Goal: Task Accomplishment & Management: Use online tool/utility

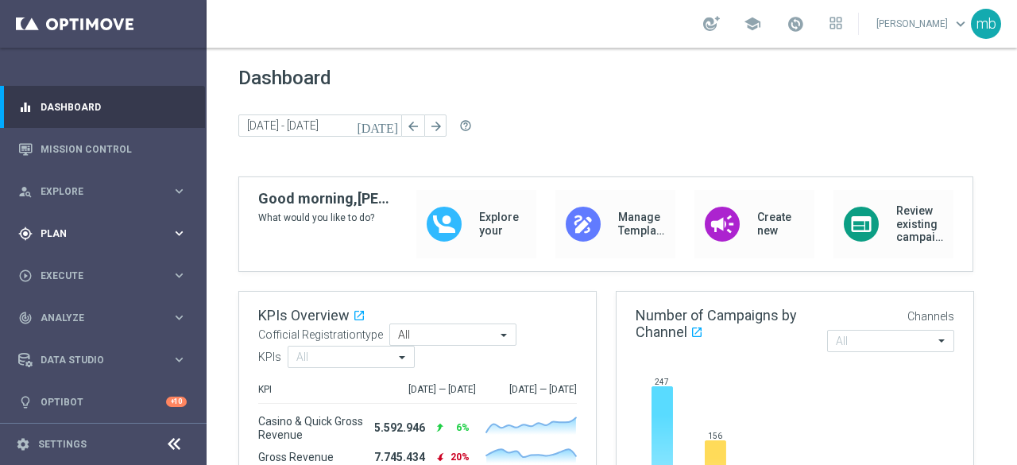
click at [176, 232] on icon "keyboard_arrow_right" at bounding box center [179, 233] width 15 height 15
click at [70, 265] on link "Target Groups" at bounding box center [103, 266] width 124 height 13
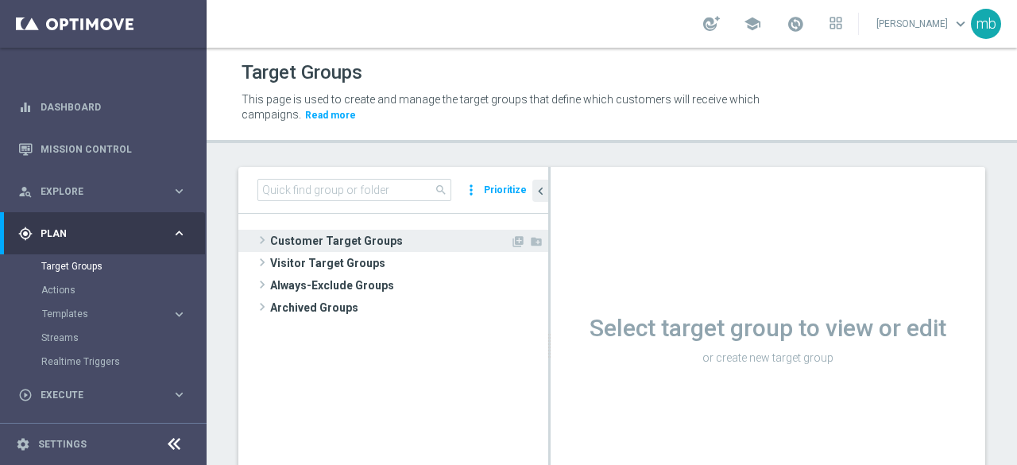
click at [264, 241] on span at bounding box center [262, 239] width 16 height 19
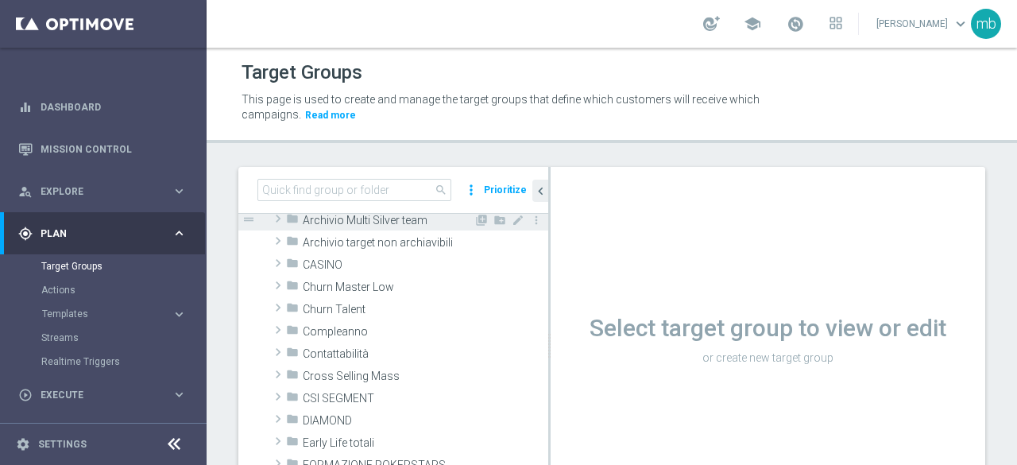
scroll to position [79, 0]
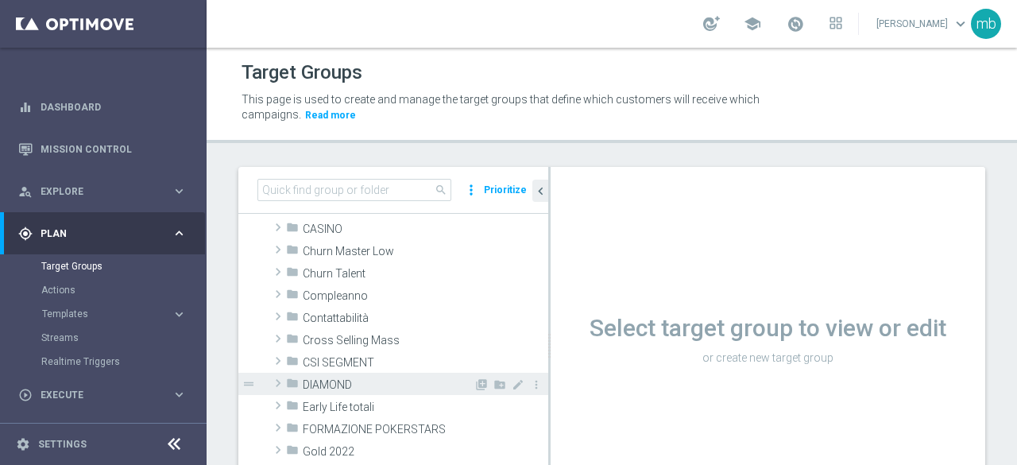
click at [274, 381] on span at bounding box center [278, 382] width 16 height 19
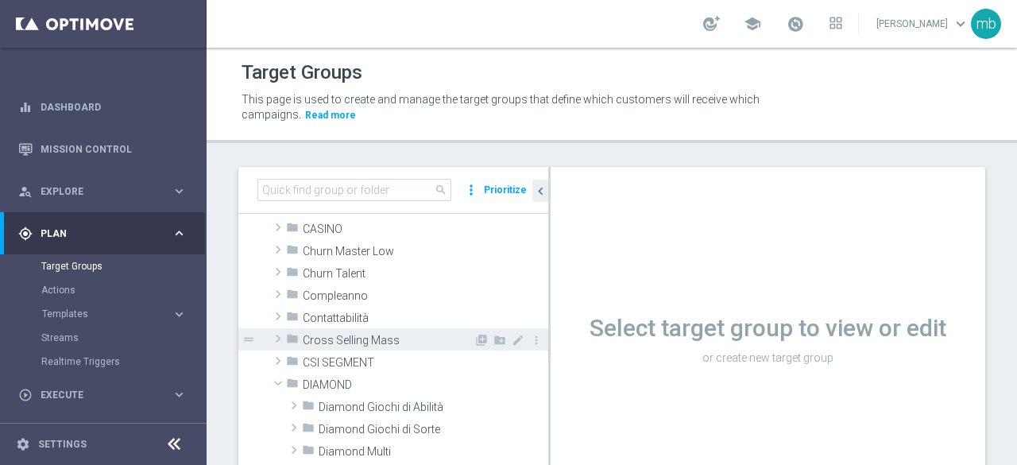
scroll to position [159, 0]
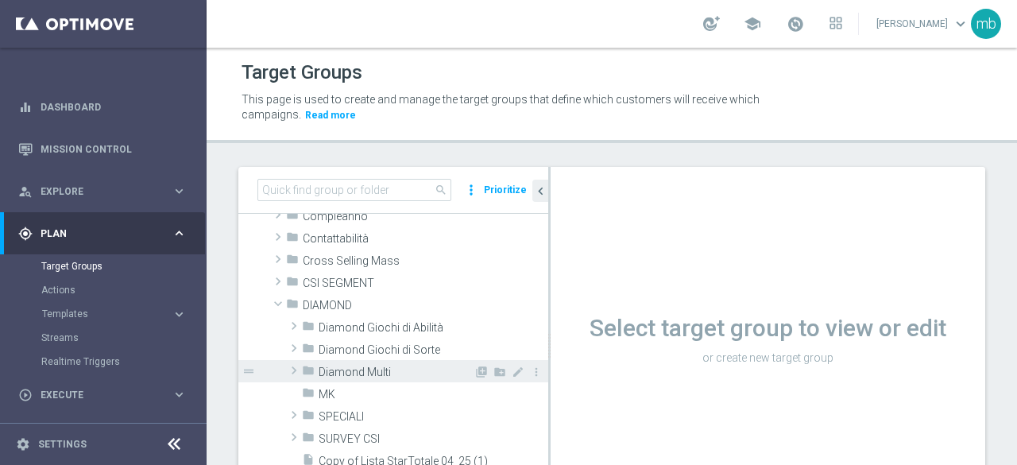
click at [295, 371] on span at bounding box center [294, 370] width 16 height 19
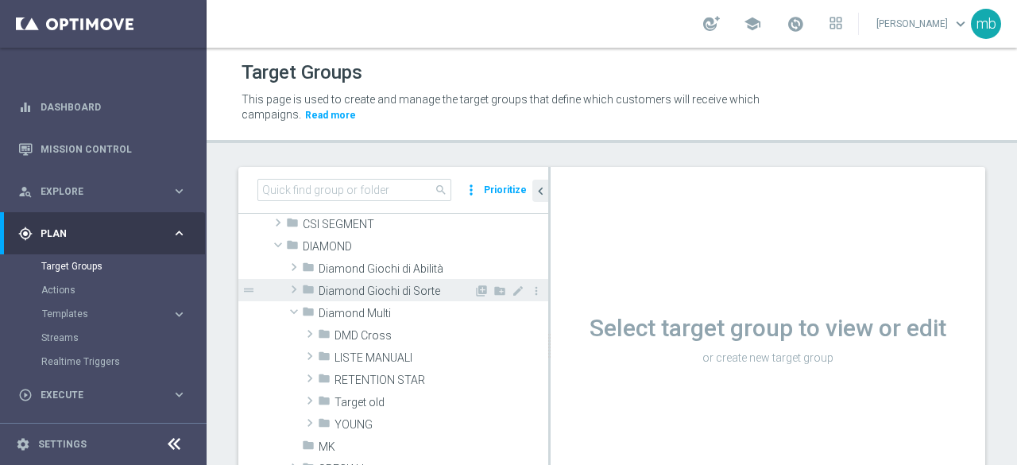
scroll to position [238, 0]
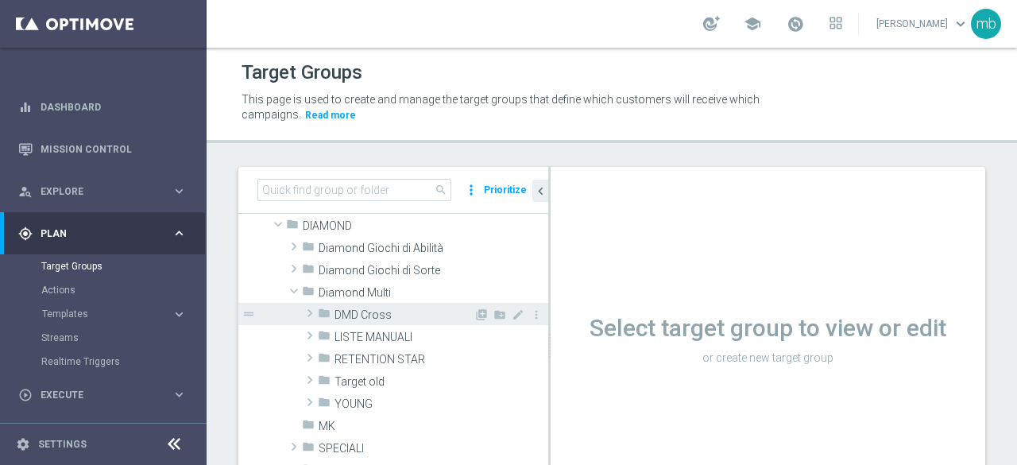
click at [311, 311] on span at bounding box center [310, 313] width 16 height 19
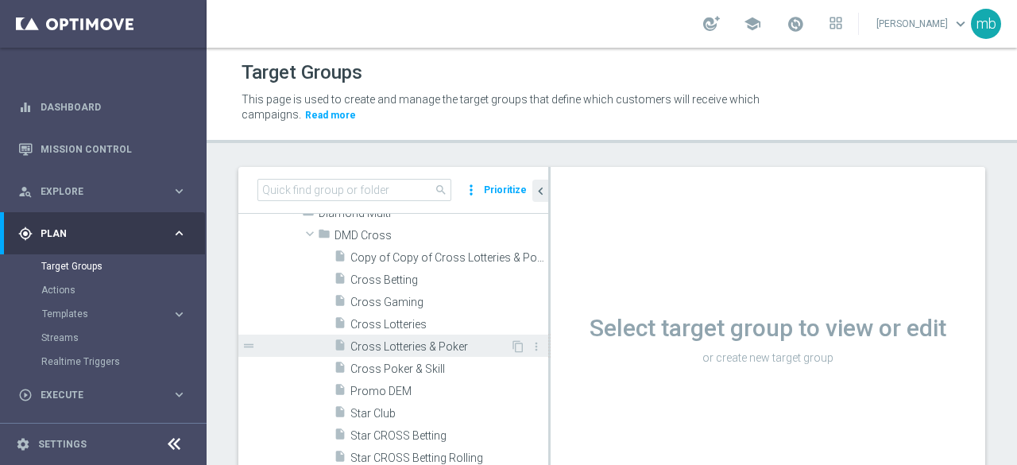
scroll to position [397, 0]
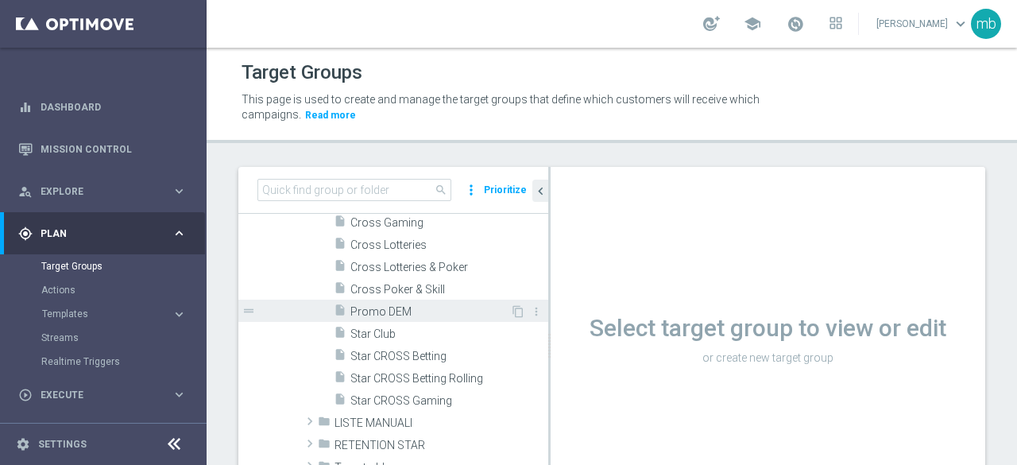
click at [388, 306] on span "Promo DEM" at bounding box center [430, 312] width 160 height 14
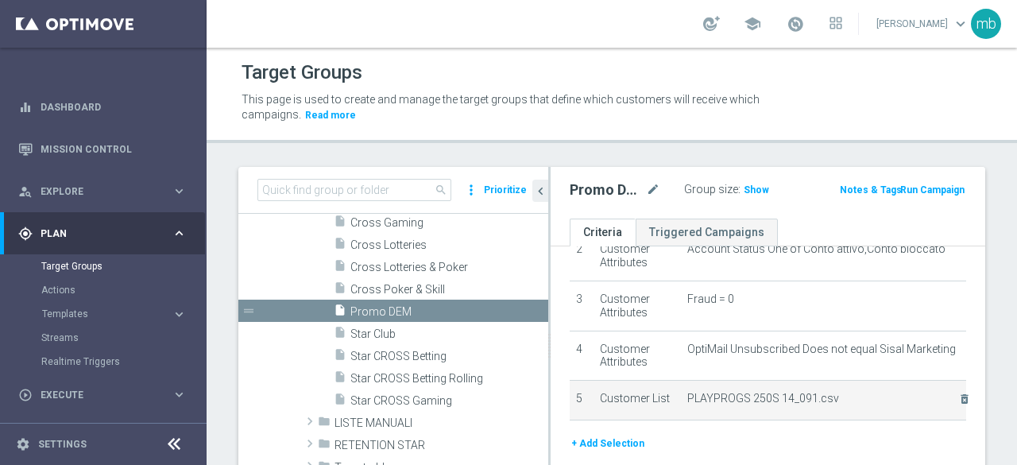
scroll to position [189, 0]
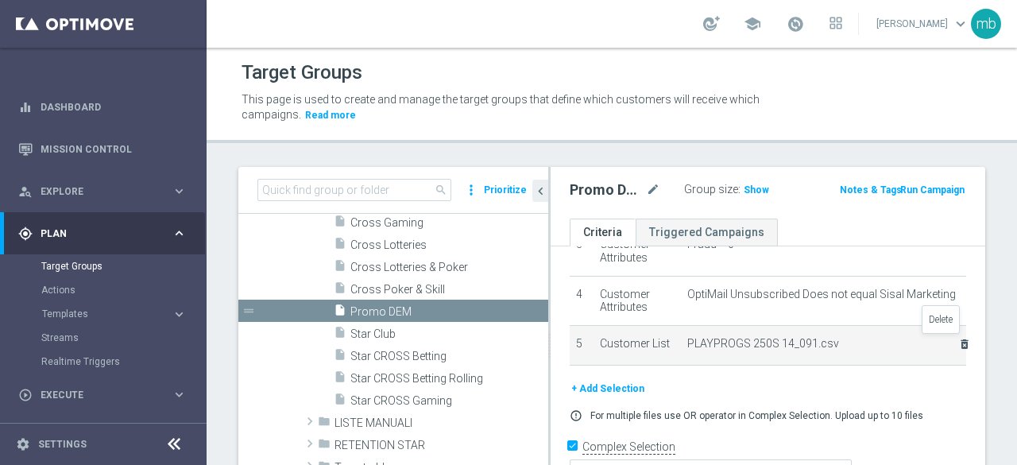
click at [958, 343] on icon "delete_forever" at bounding box center [964, 344] width 13 height 13
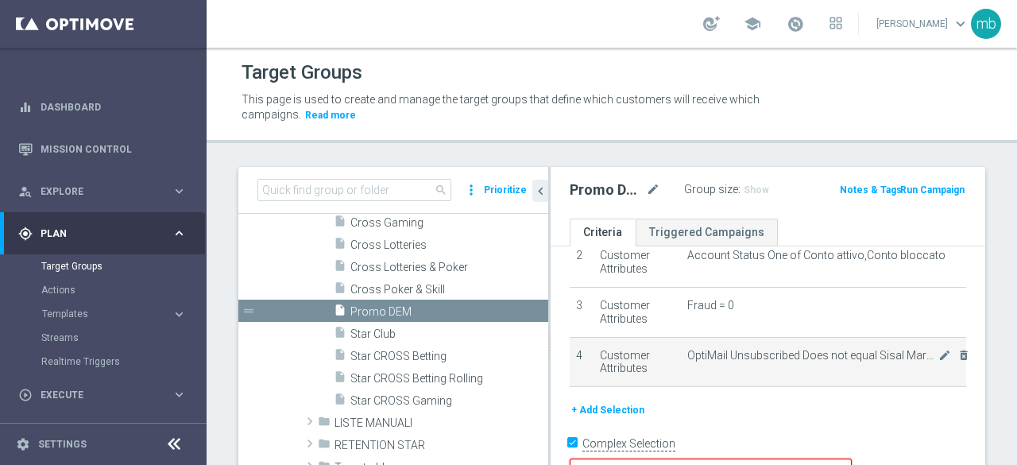
scroll to position [127, 0]
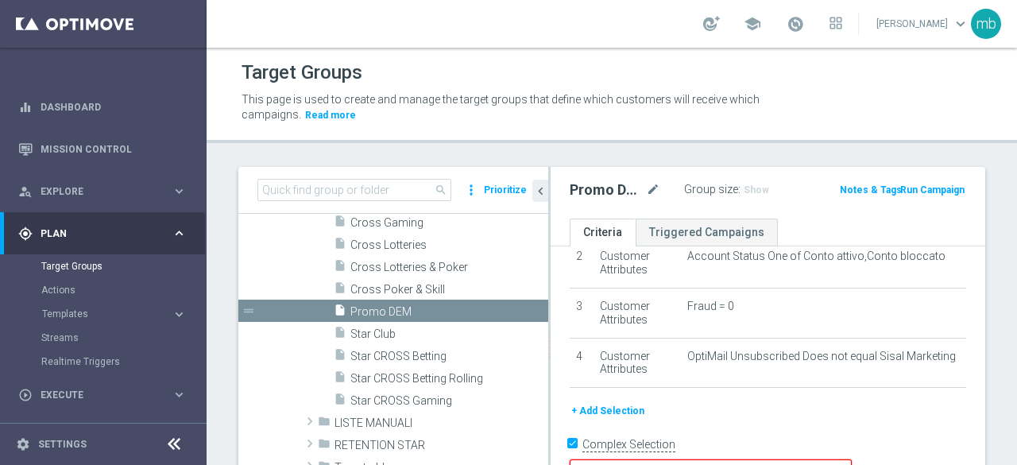
click at [626, 405] on button "+ Add Selection" at bounding box center [608, 410] width 76 height 17
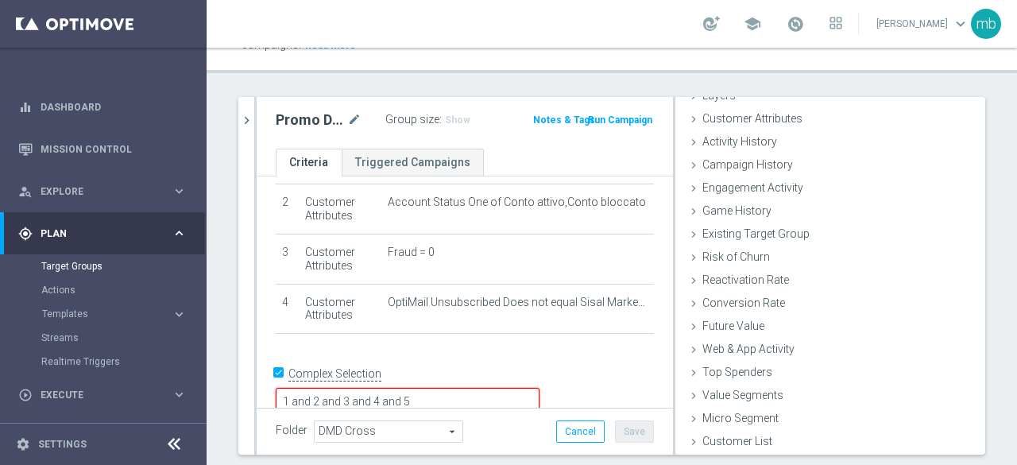
scroll to position [113, 0]
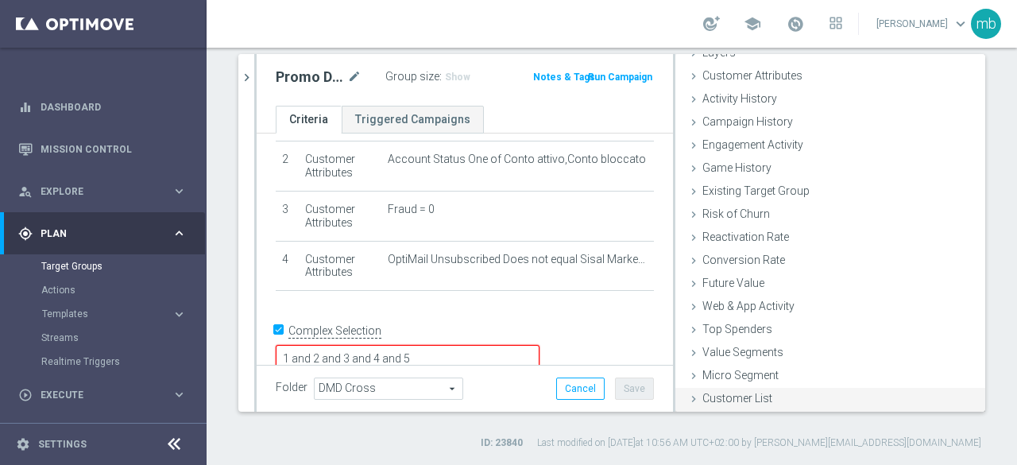
click at [722, 395] on span "Customer List" at bounding box center [737, 398] width 70 height 13
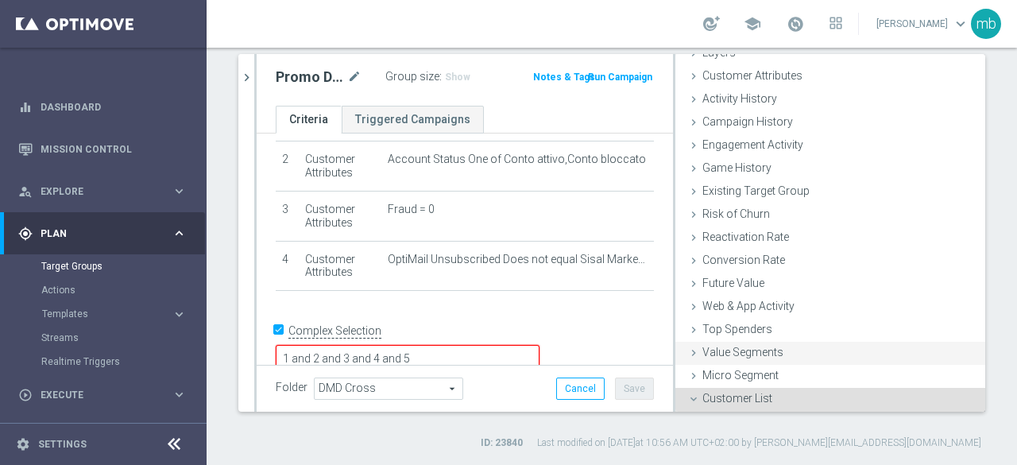
scroll to position [218, 0]
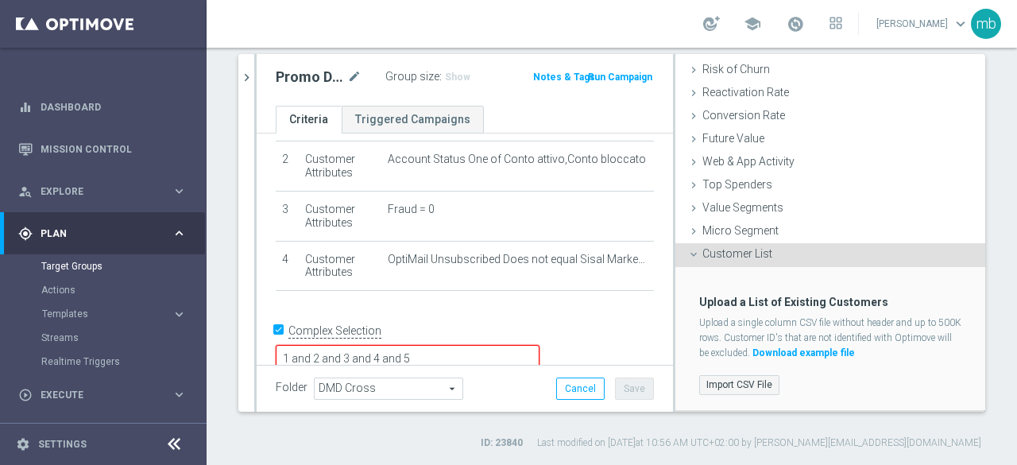
click at [742, 381] on label "Import CSV File" at bounding box center [739, 385] width 80 height 20
click at [0, 0] on input "Import CSV File" at bounding box center [0, 0] width 0 height 0
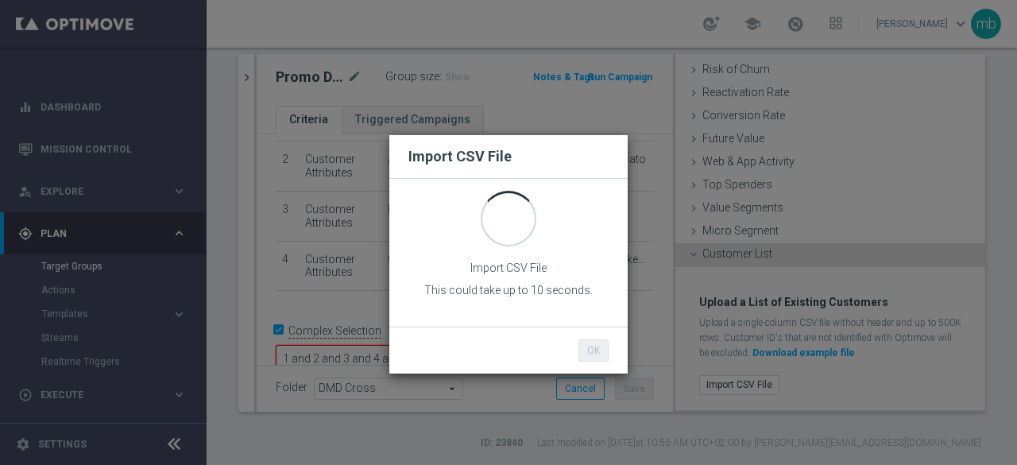
scroll to position [0, 0]
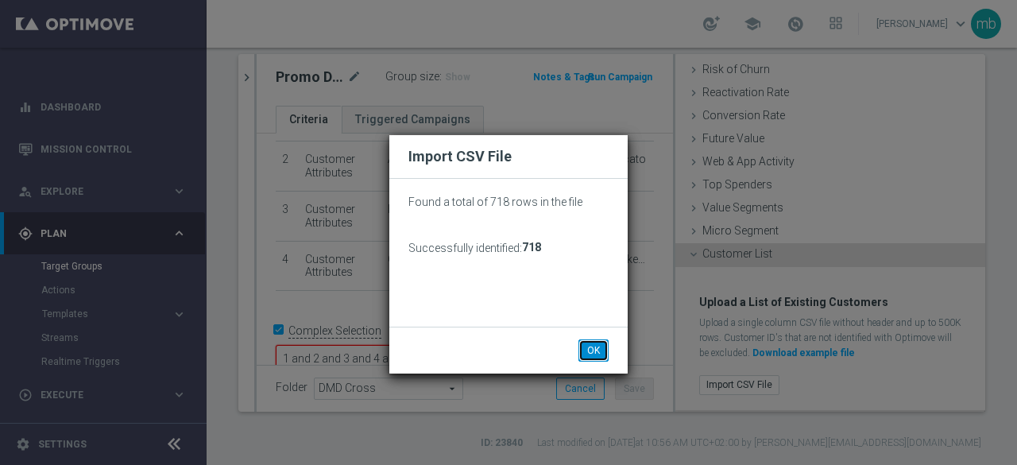
click at [586, 342] on button "OK" at bounding box center [594, 350] width 30 height 22
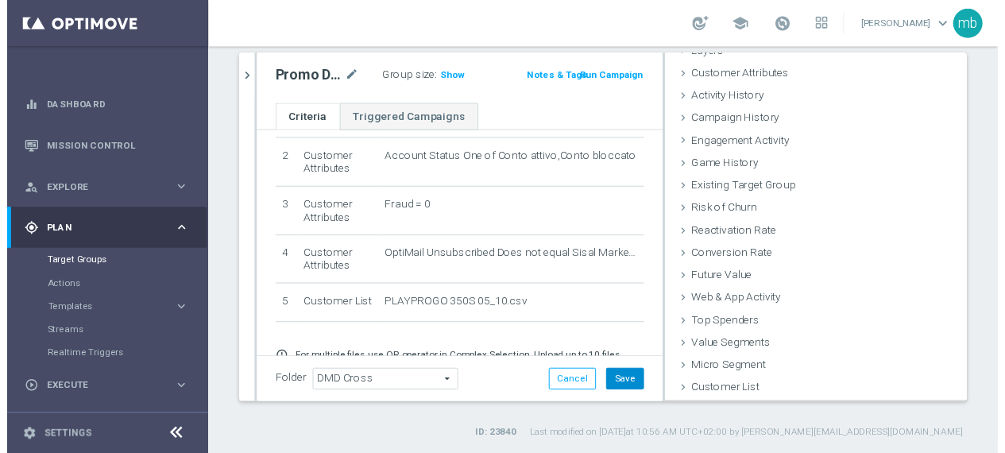
scroll to position [73, 0]
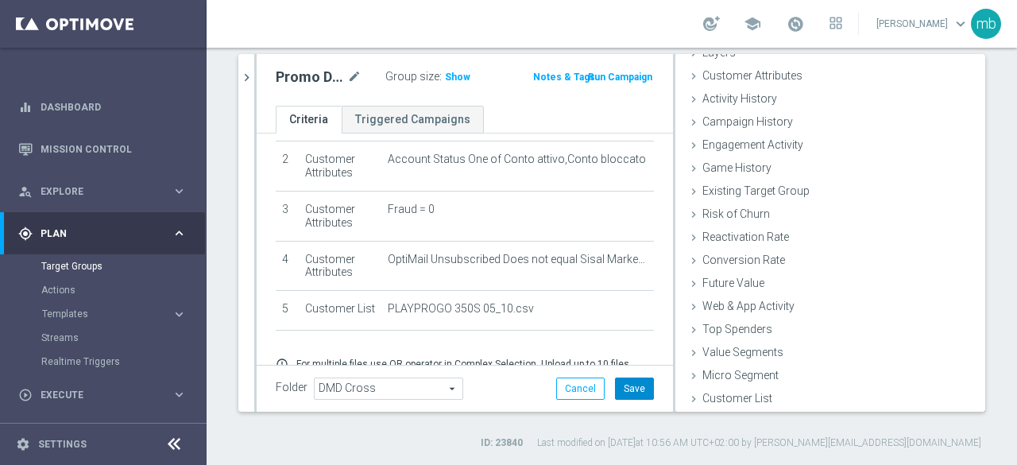
click at [617, 381] on button "Save" at bounding box center [634, 388] width 39 height 22
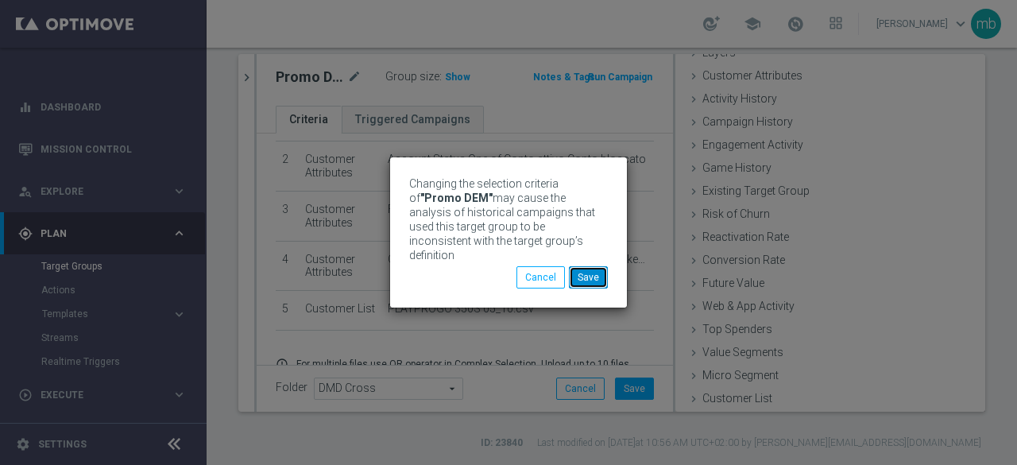
click at [594, 275] on button "Save" at bounding box center [588, 277] width 39 height 22
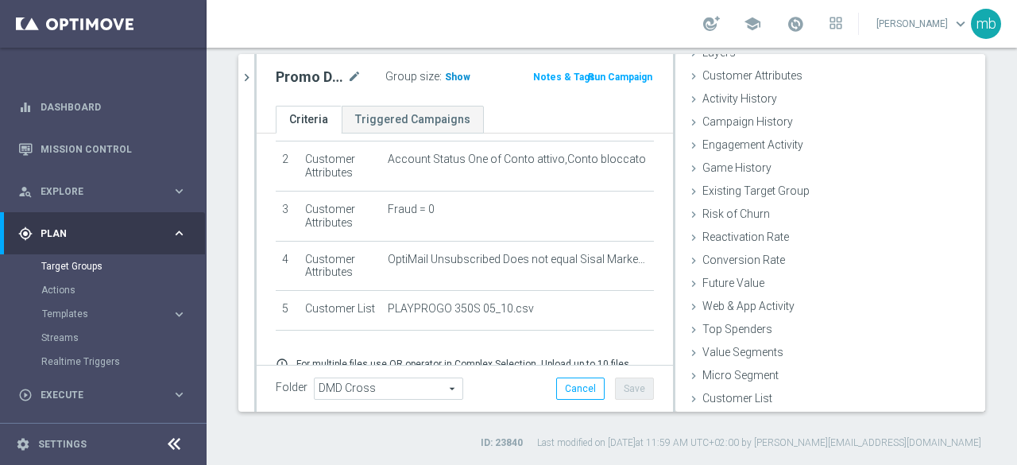
click at [451, 75] on span "Show" at bounding box center [457, 77] width 25 height 11
click at [625, 76] on button "Run Campaign" at bounding box center [620, 76] width 68 height 17
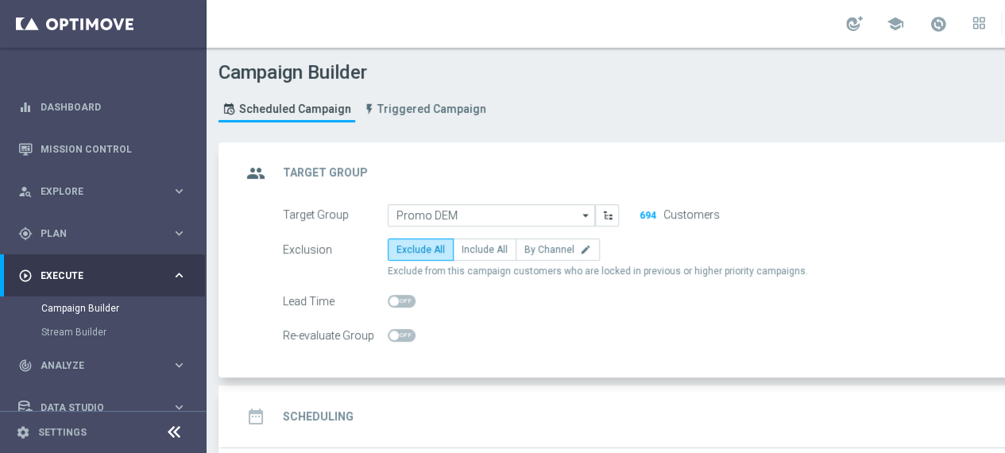
click at [647, 208] on div "694" at bounding box center [648, 215] width 18 height 14
click at [648, 215] on button "694" at bounding box center [648, 215] width 18 height 13
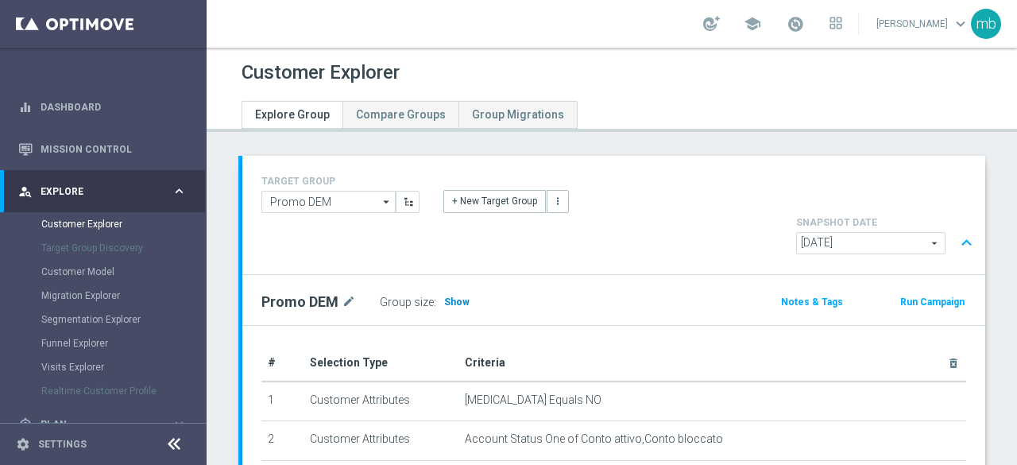
click at [450, 296] on span "Show" at bounding box center [456, 301] width 25 height 11
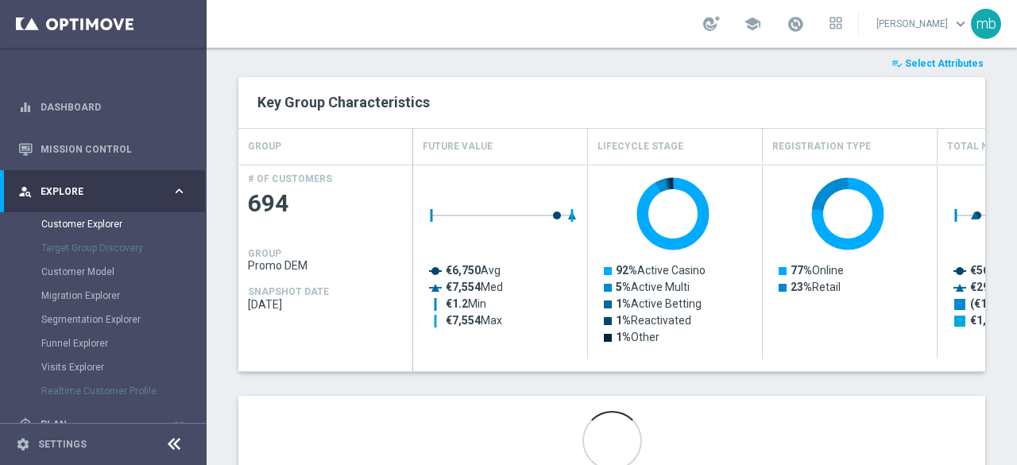
scroll to position [680, 0]
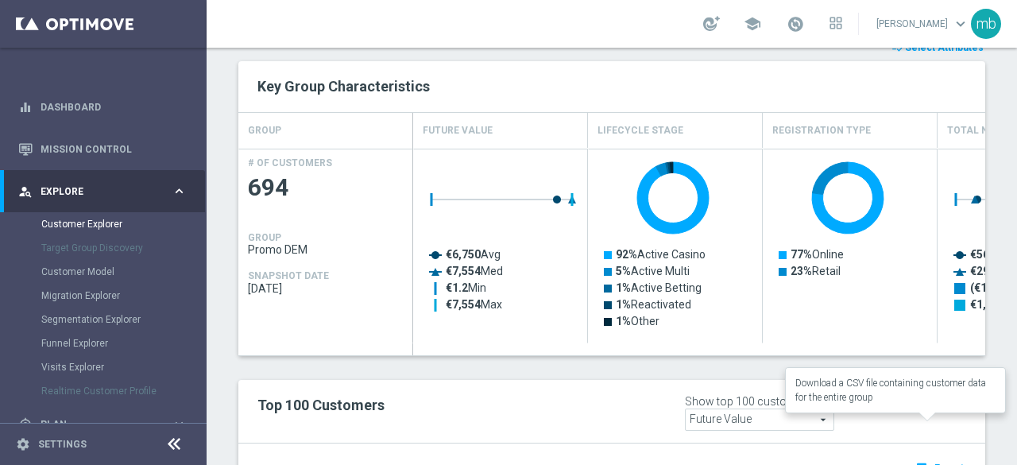
click at [938, 457] on button "open_in_browser Export" at bounding box center [939, 467] width 53 height 21
